Goal: Complete application form: Complete application form

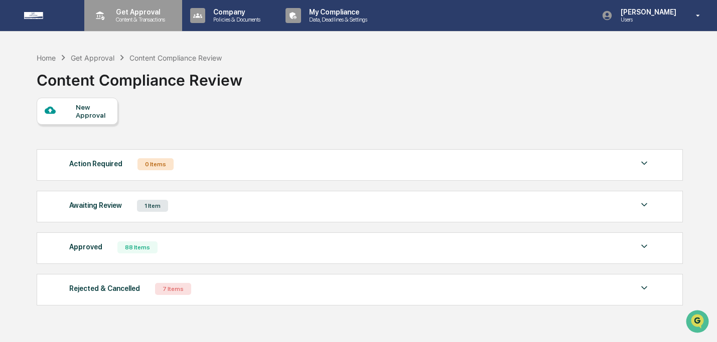
click at [143, 14] on p "Get Approval" at bounding box center [139, 12] width 62 height 8
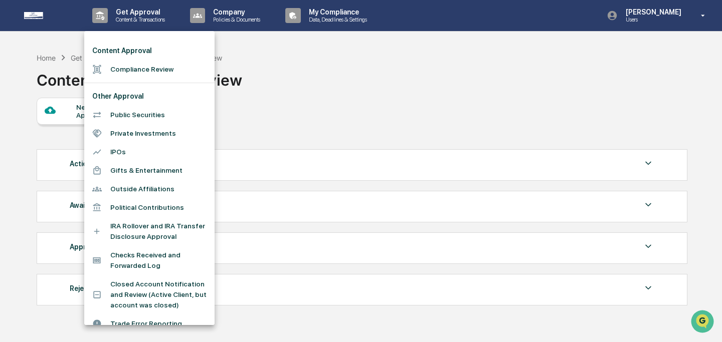
click at [142, 169] on li "Gifts & Entertainment" at bounding box center [149, 170] width 130 height 19
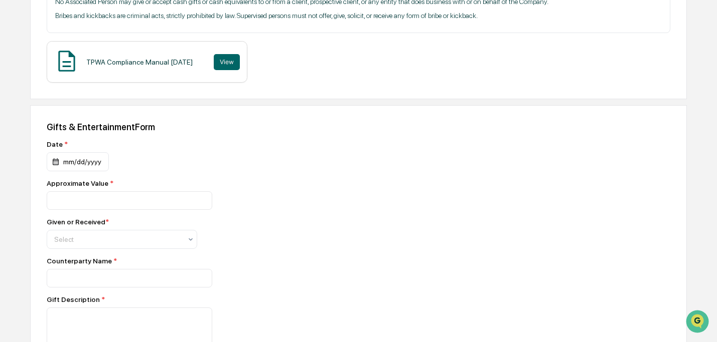
scroll to position [336, 0]
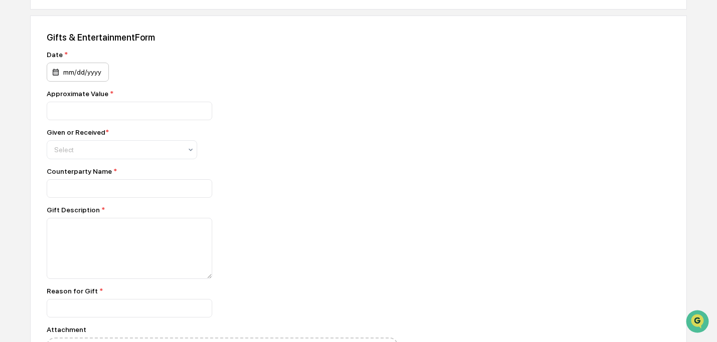
click at [99, 71] on div "mm/dd/yyyy" at bounding box center [78, 72] width 62 height 19
click at [117, 114] on input "number" at bounding box center [129, 111] width 165 height 19
type input "**"
click at [137, 149] on div at bounding box center [117, 150] width 127 height 10
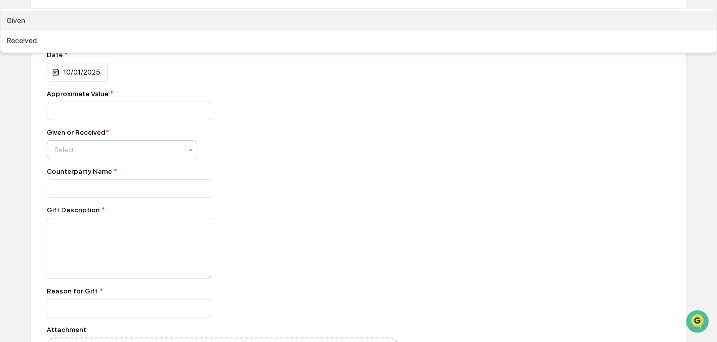
click at [135, 31] on div "Given" at bounding box center [359, 21] width 716 height 20
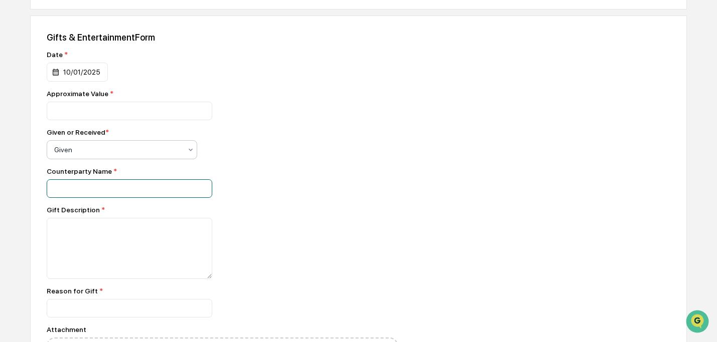
click at [133, 194] on input at bounding box center [129, 189] width 165 height 19
type input "*"
type input "*********"
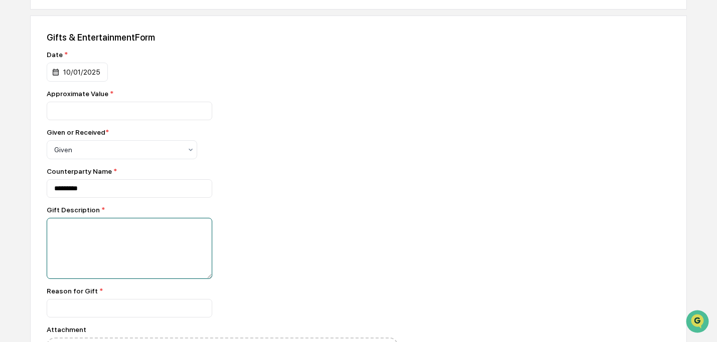
click at [127, 260] on textarea at bounding box center [129, 248] width 165 height 61
type textarea "**********"
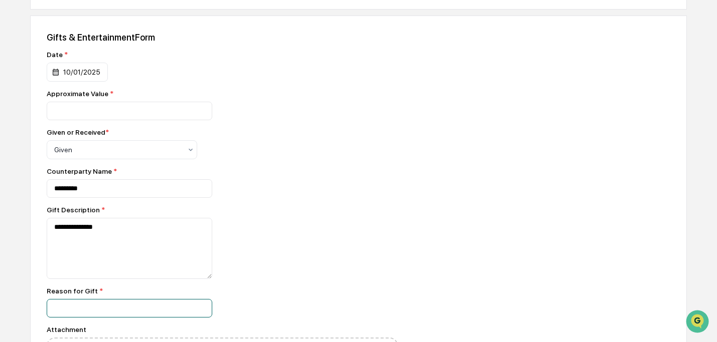
click at [163, 309] on input at bounding box center [129, 308] width 165 height 19
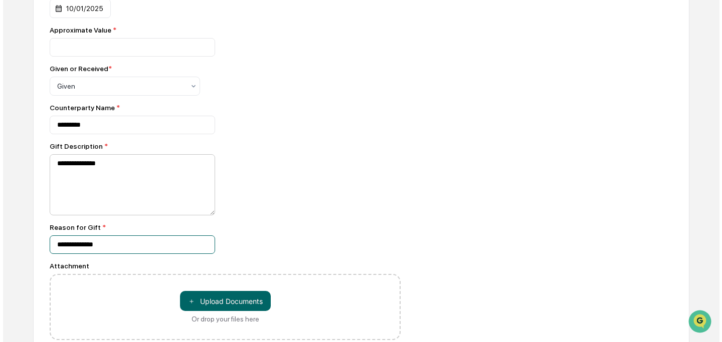
scroll to position [468, 0]
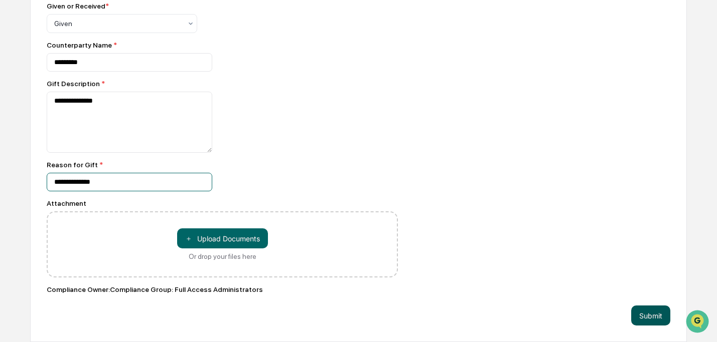
type input "**********"
click at [657, 317] on button "Submit" at bounding box center [650, 316] width 39 height 20
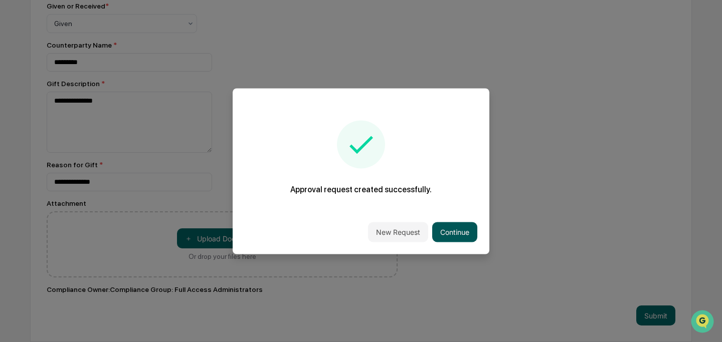
click at [451, 227] on button "Continue" at bounding box center [454, 232] width 45 height 20
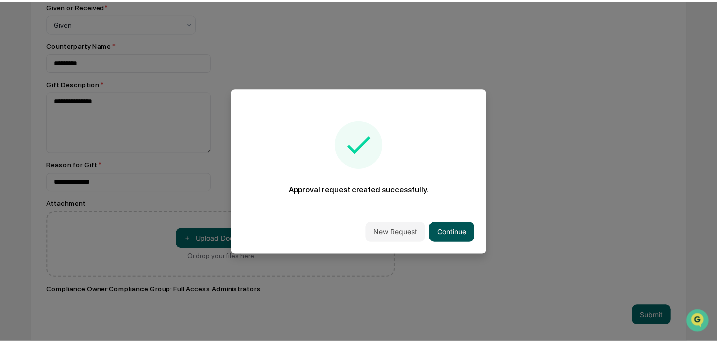
scroll to position [63, 0]
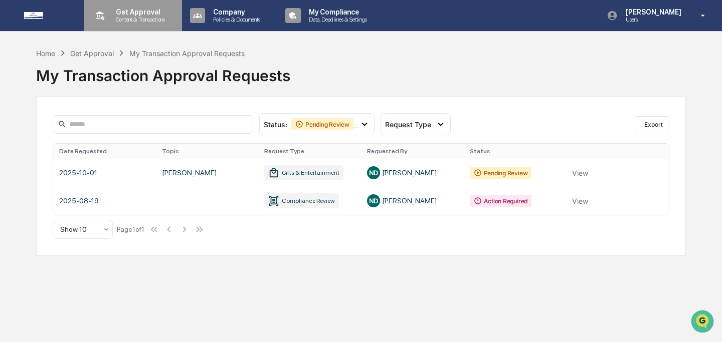
click at [147, 19] on p "Content & Transactions" at bounding box center [139, 19] width 62 height 7
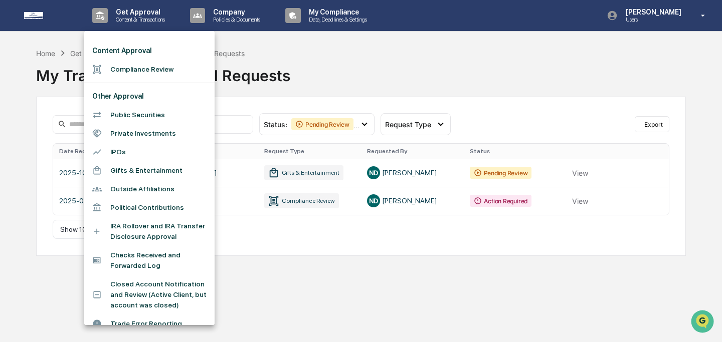
click at [153, 64] on li "Compliance Review" at bounding box center [149, 69] width 130 height 19
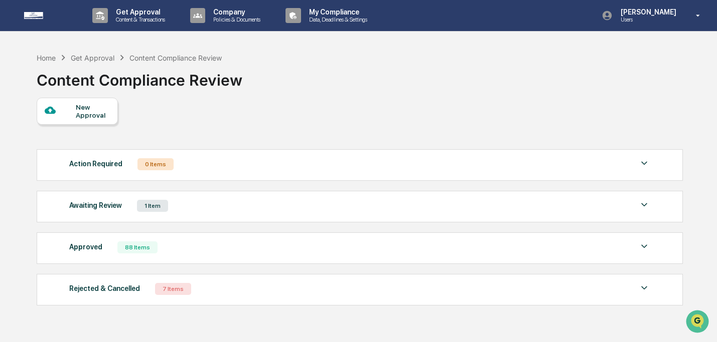
click at [84, 115] on div "New Approval" at bounding box center [93, 111] width 34 height 16
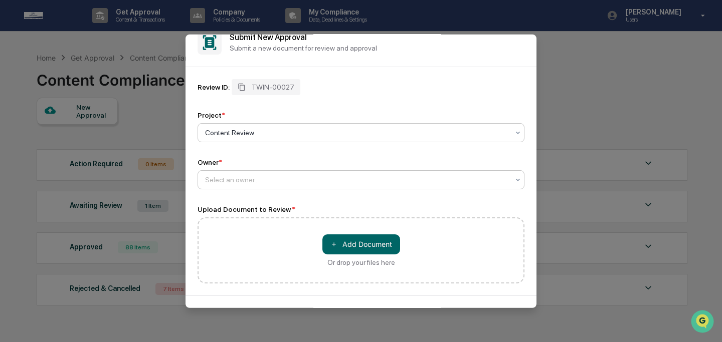
scroll to position [49, 0]
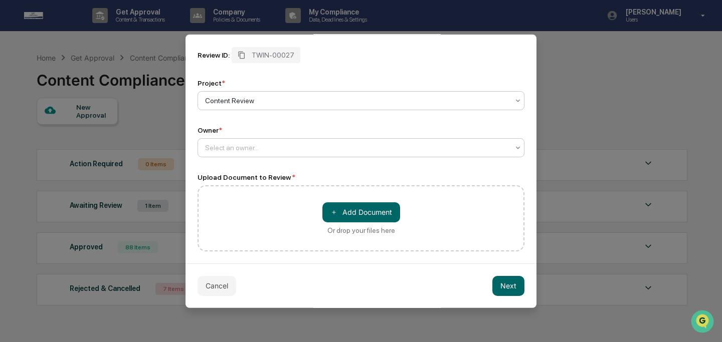
click at [276, 142] on div at bounding box center [357, 147] width 304 height 10
click at [358, 207] on button "＋ Add Document" at bounding box center [361, 212] width 78 height 20
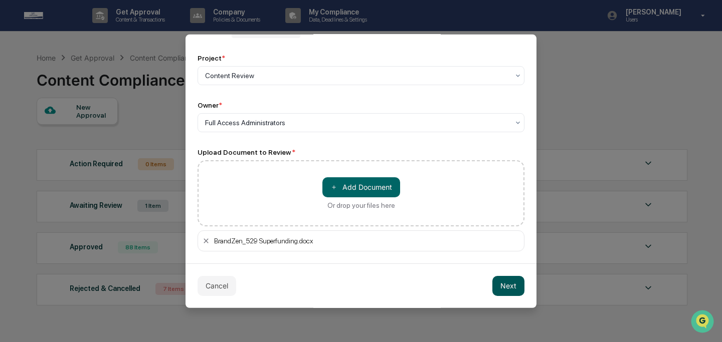
scroll to position [74, 0]
click at [498, 288] on button "Next" at bounding box center [508, 286] width 32 height 20
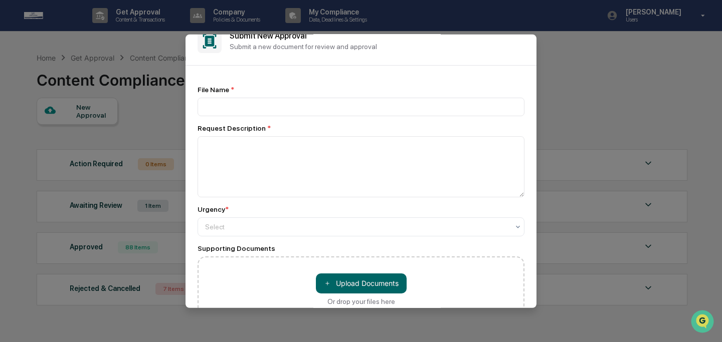
scroll to position [0, 0]
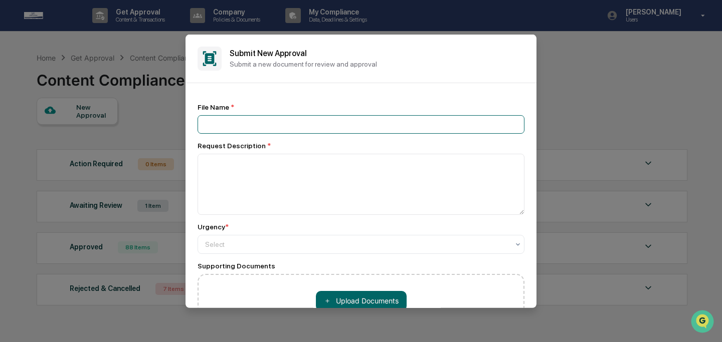
click at [307, 120] on input at bounding box center [361, 124] width 327 height 19
type input "*"
type input "**********"
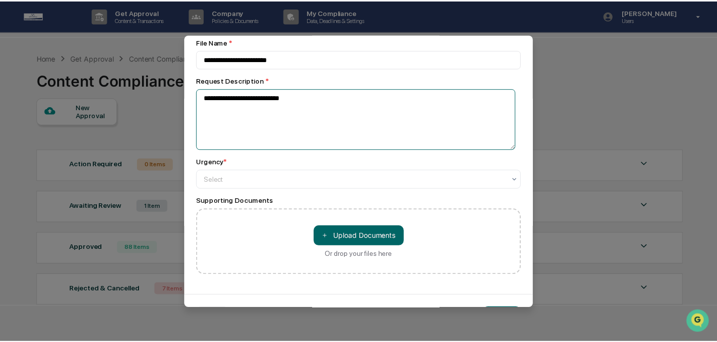
scroll to position [98, 0]
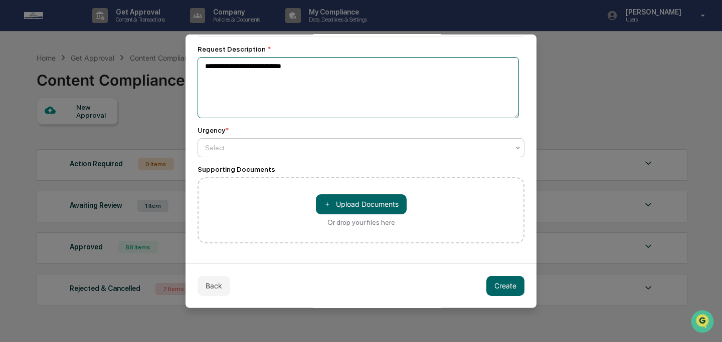
type textarea "**********"
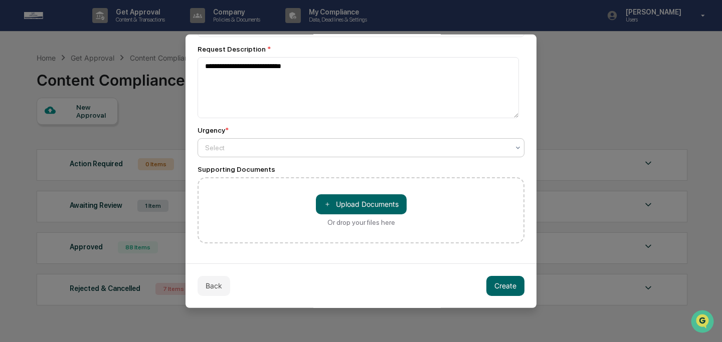
click at [239, 141] on div "Select" at bounding box center [357, 147] width 314 height 14
click at [499, 285] on button "Create" at bounding box center [505, 286] width 38 height 20
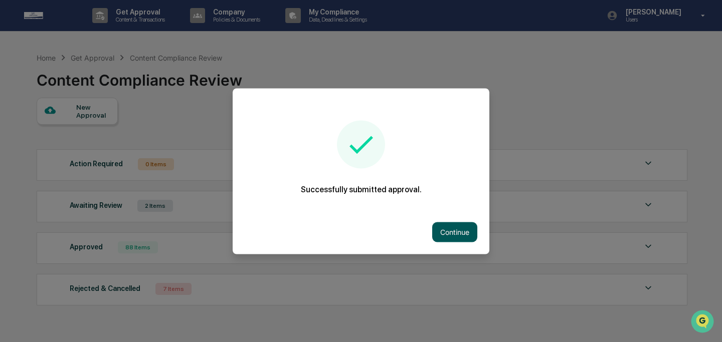
click at [461, 233] on button "Continue" at bounding box center [454, 232] width 45 height 20
